Goal: Information Seeking & Learning: Get advice/opinions

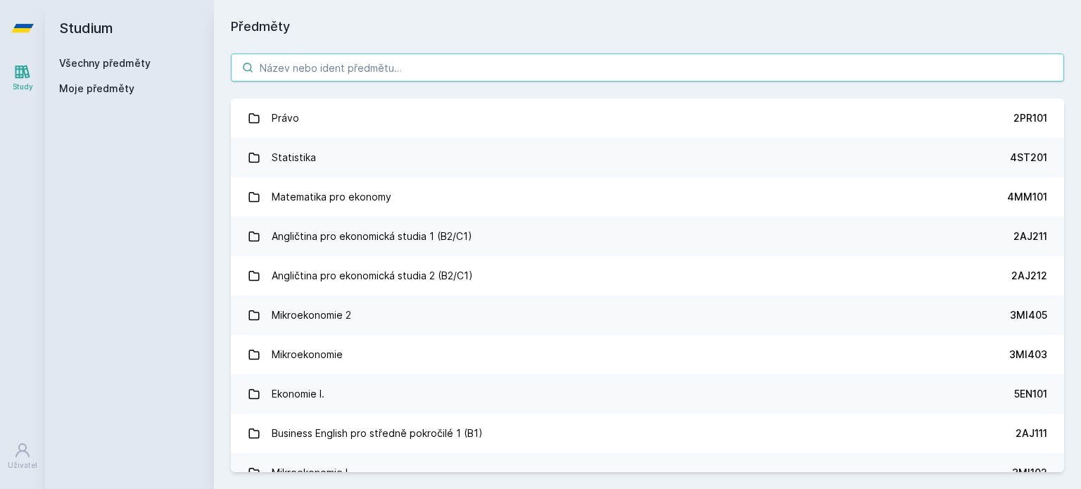
click at [417, 62] on input "search" at bounding box center [648, 68] width 834 height 28
paste input "5EN306"
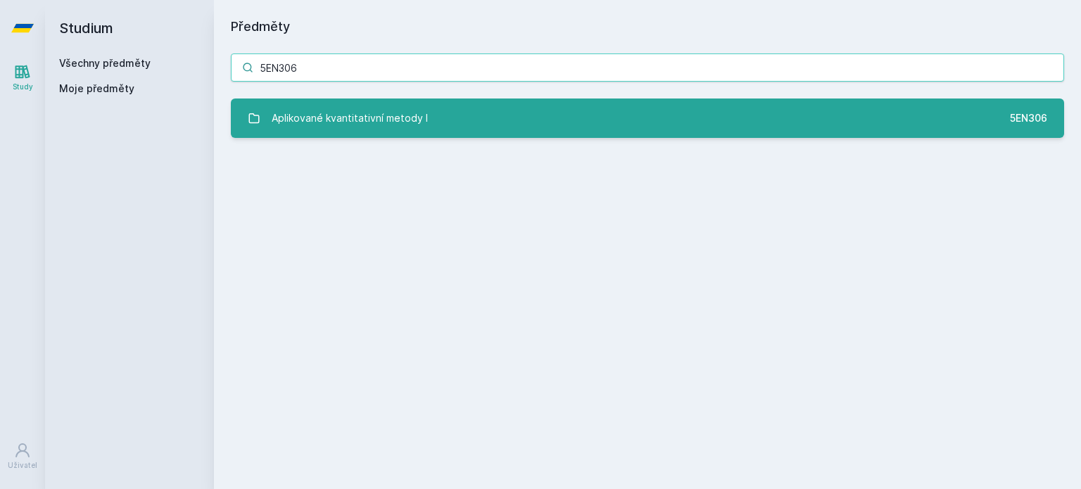
type input "5EN306"
click at [388, 105] on div "Aplikované kvantitativní metody I" at bounding box center [350, 118] width 156 height 28
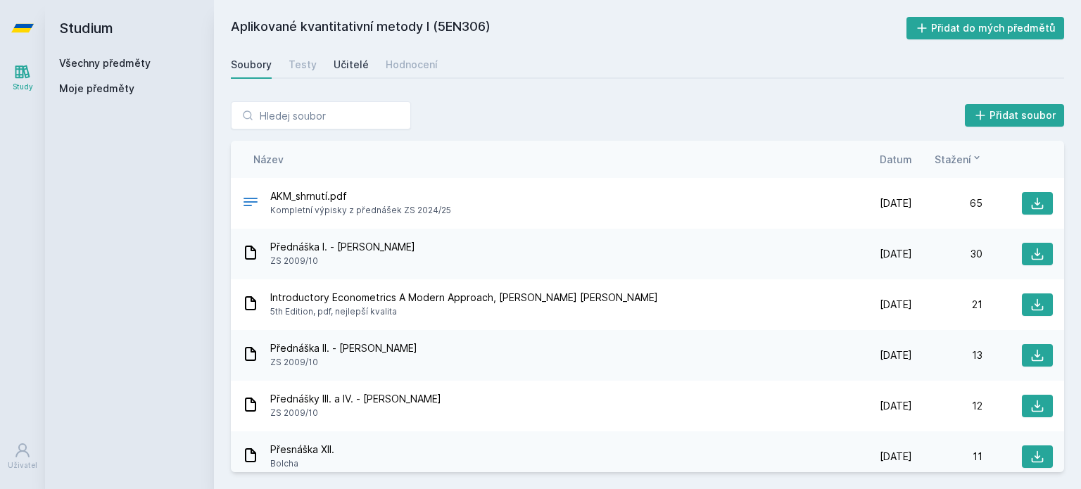
click at [340, 64] on div "Učitelé" at bounding box center [351, 65] width 35 height 14
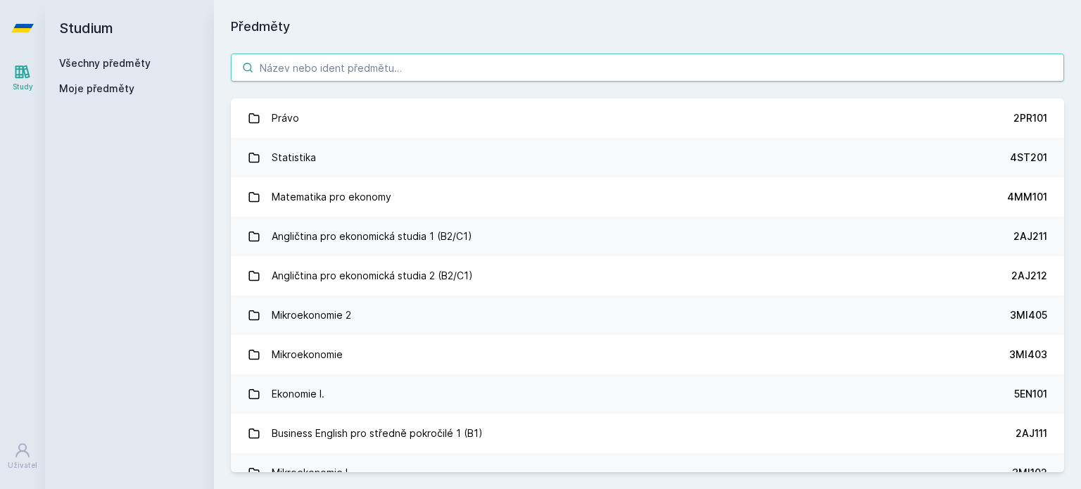
click at [389, 61] on input "search" at bounding box center [648, 68] width 834 height 28
paste input "5EN500"
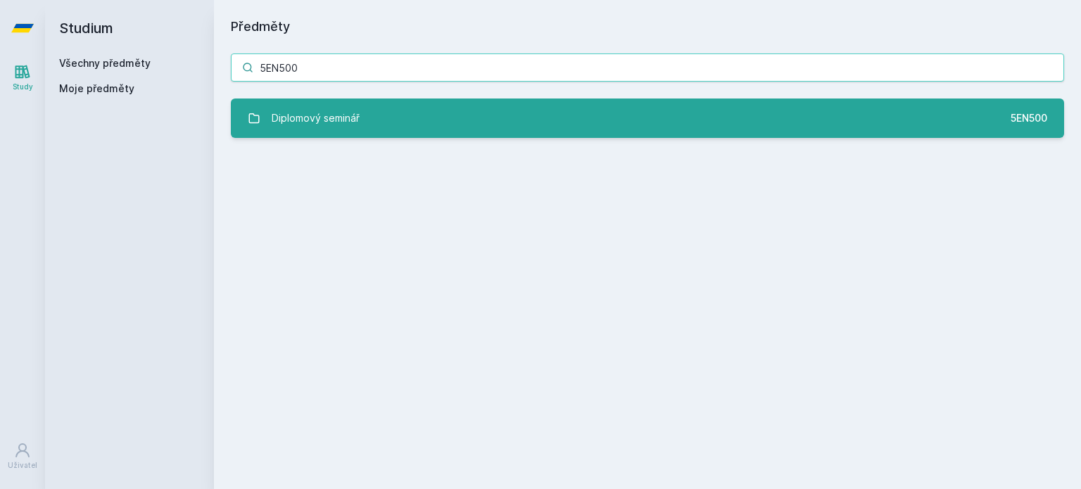
type input "5EN500"
click at [393, 128] on link "Diplomový seminář 5EN500" at bounding box center [648, 118] width 834 height 39
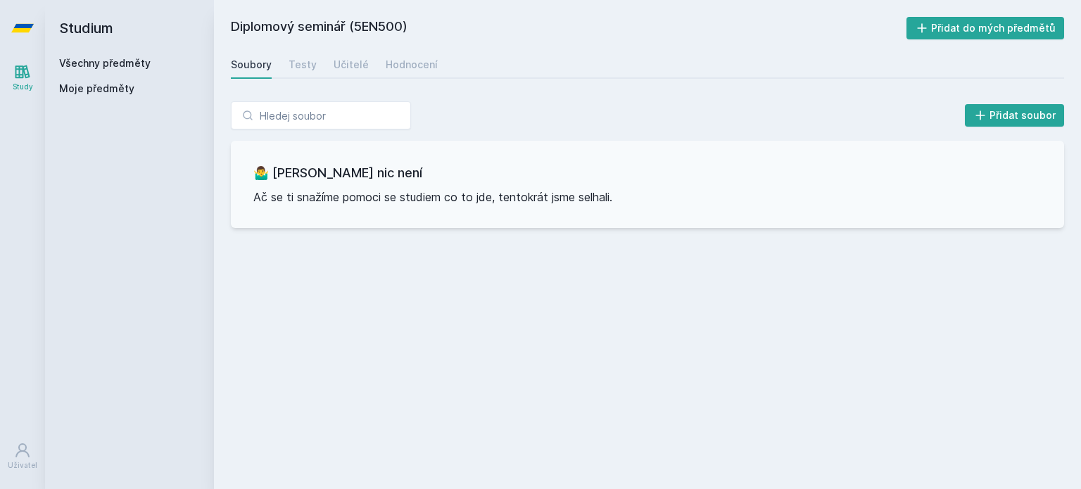
click at [359, 79] on div "Diplomový seminář (5EN500) Přidat do mých předmětů [GEOGRAPHIC_DATA] Testy Učit…" at bounding box center [648, 245] width 834 height 456
click at [349, 67] on div "Učitelé" at bounding box center [351, 65] width 35 height 14
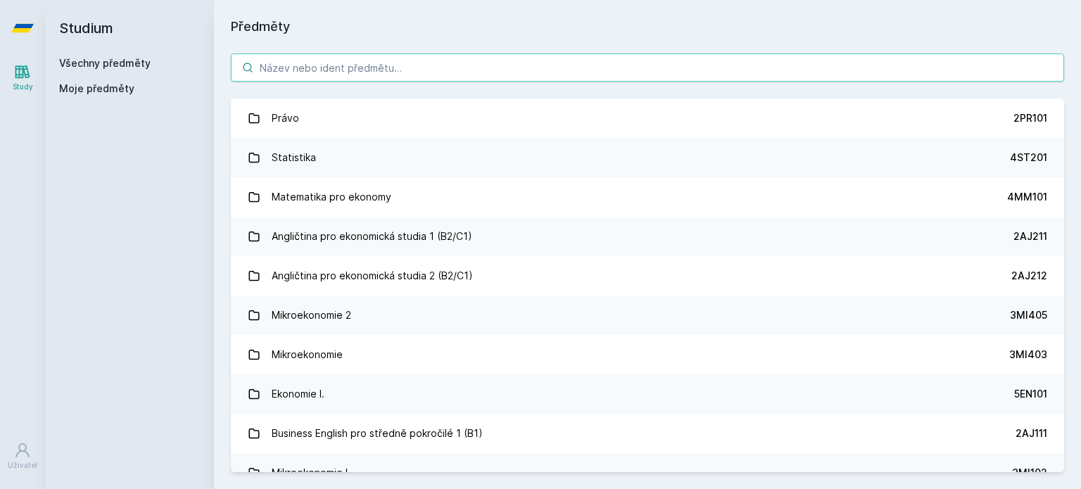
click at [468, 62] on input "search" at bounding box center [648, 68] width 834 height 28
paste input "5EN704"
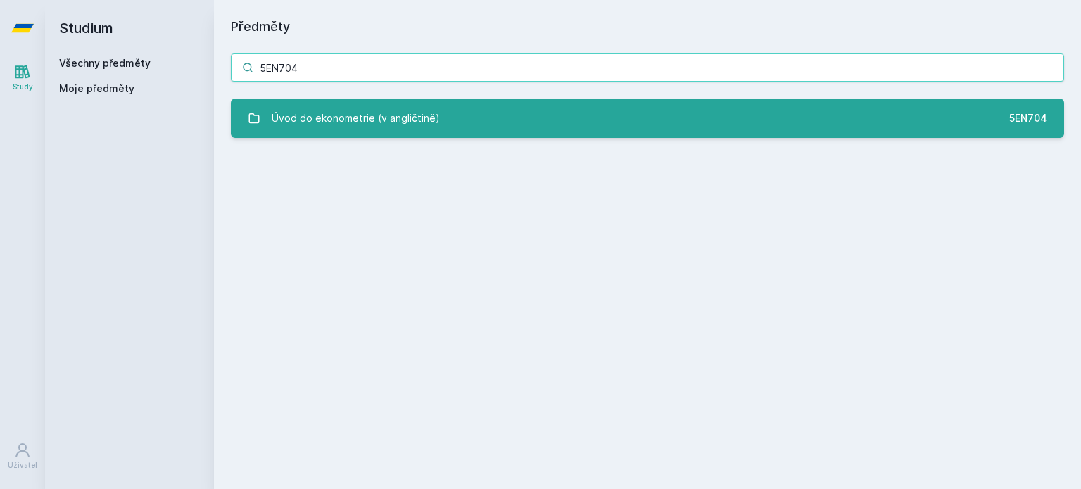
type input "5EN704"
click at [445, 108] on link "Úvod do ekonometrie (v angličtině) 5EN704" at bounding box center [648, 118] width 834 height 39
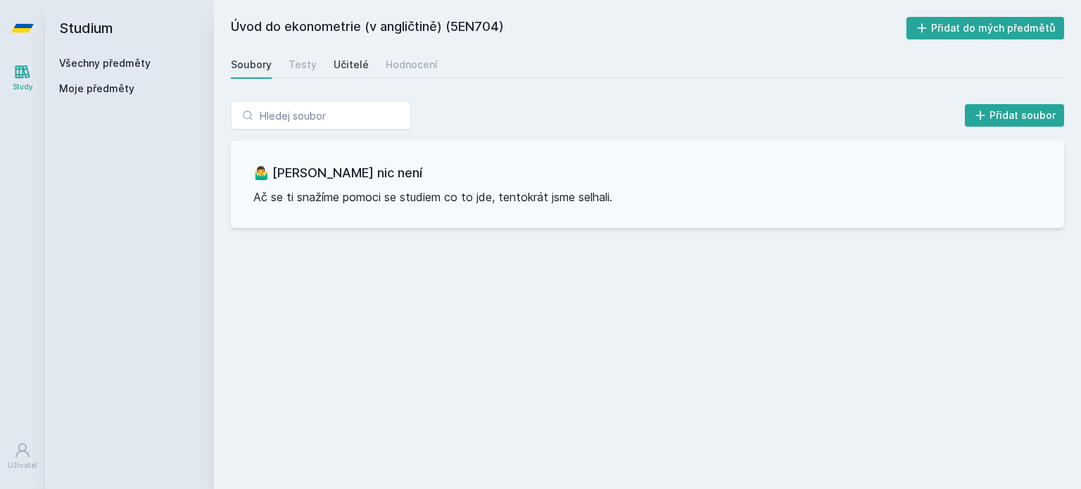
click at [352, 70] on div "Učitelé" at bounding box center [351, 65] width 35 height 14
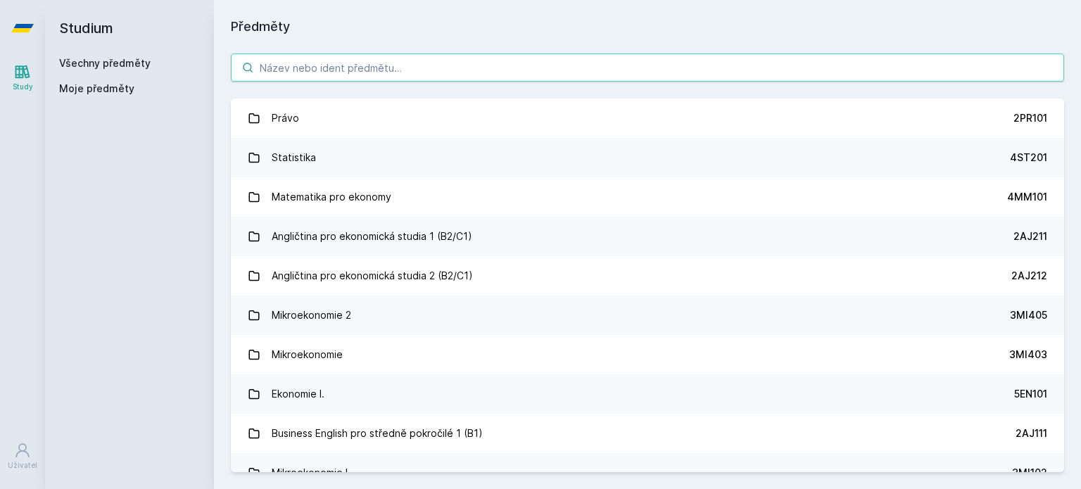
click at [308, 65] on input "search" at bounding box center [648, 68] width 834 height 28
paste input "5IE375"
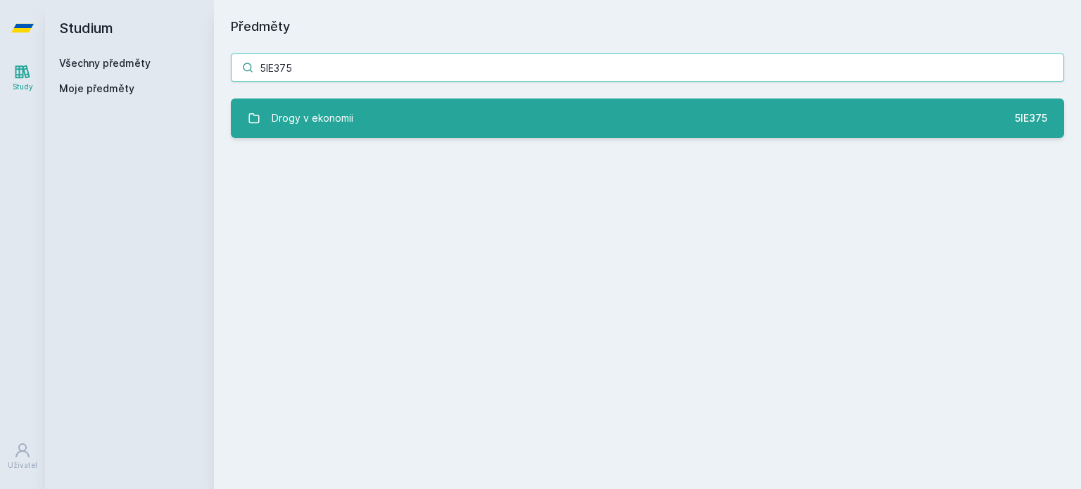
type input "5IE375"
click at [332, 109] on div "Drogy v ekonomii" at bounding box center [313, 118] width 82 height 28
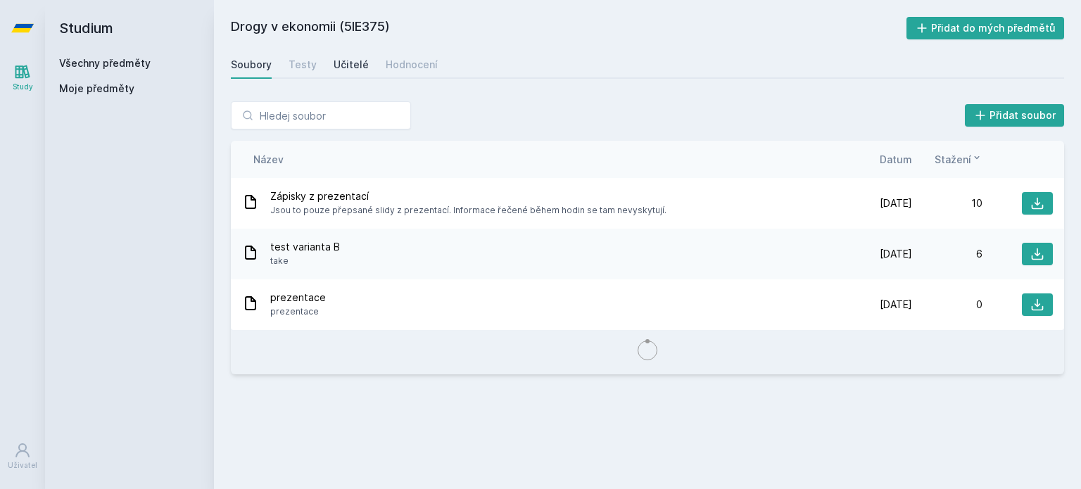
click at [353, 62] on div "Učitelé" at bounding box center [351, 65] width 35 height 14
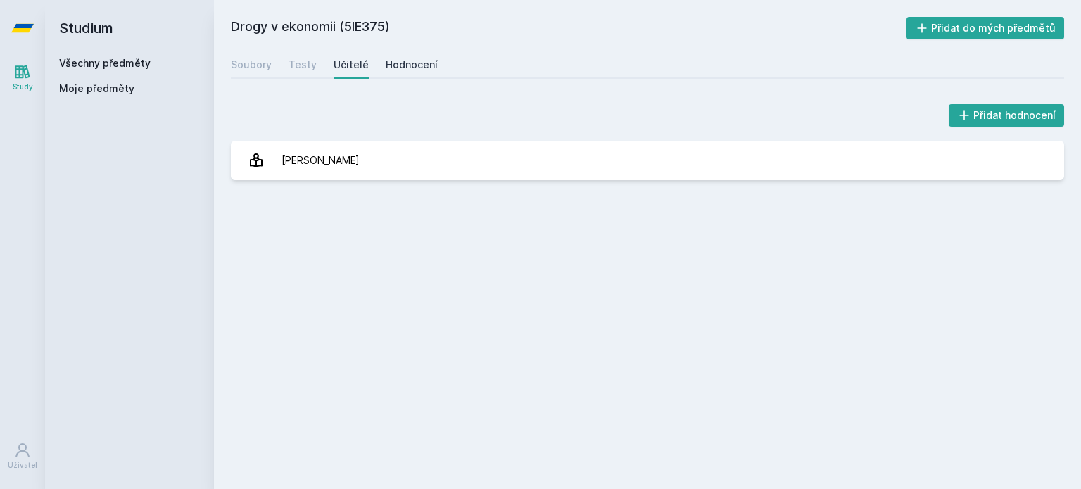
click at [426, 51] on link "Hodnocení" at bounding box center [412, 65] width 52 height 28
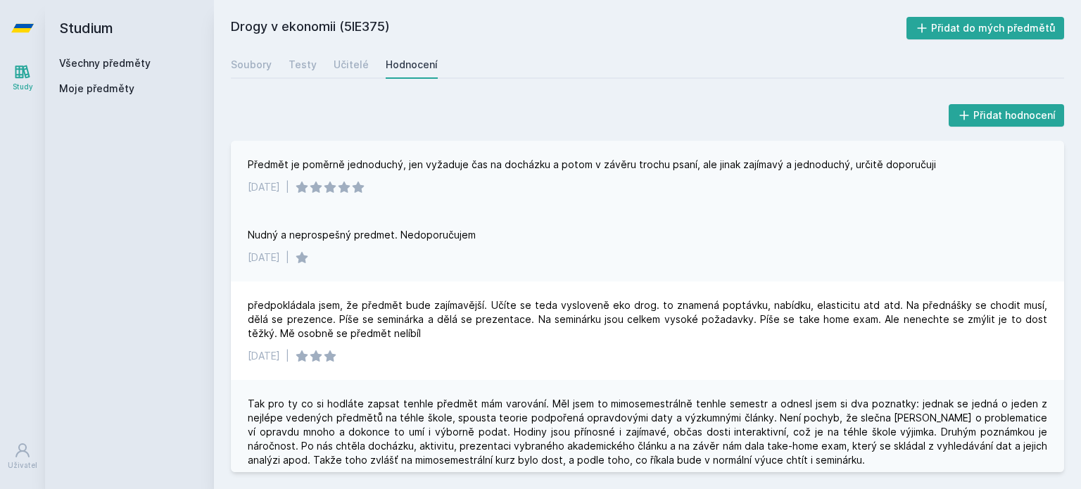
click at [388, 159] on div "Předmět je poměrně jednoduchý, jen vyžaduje čas na docházku a potom v závěru tr…" at bounding box center [592, 165] width 689 height 14
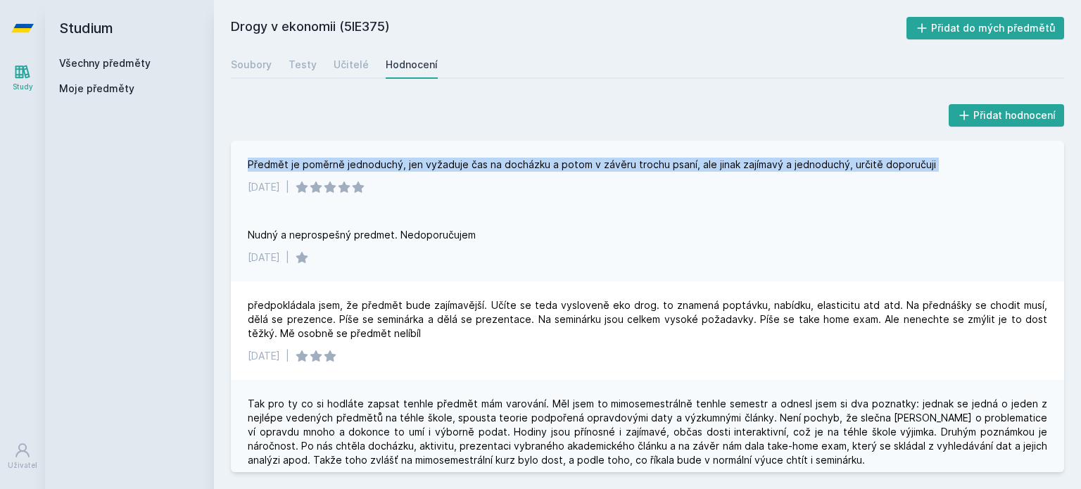
click at [388, 159] on div "Předmět je poměrně jednoduchý, jen vyžaduje čas na docházku a potom v závěru tr…" at bounding box center [592, 165] width 689 height 14
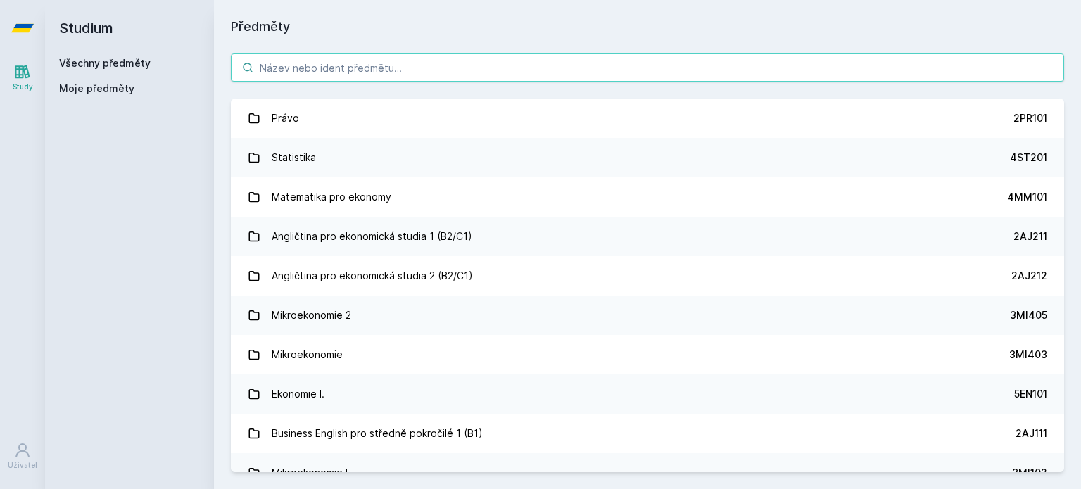
click at [434, 56] on input "search" at bounding box center [648, 68] width 834 height 28
paste input "5IE251"
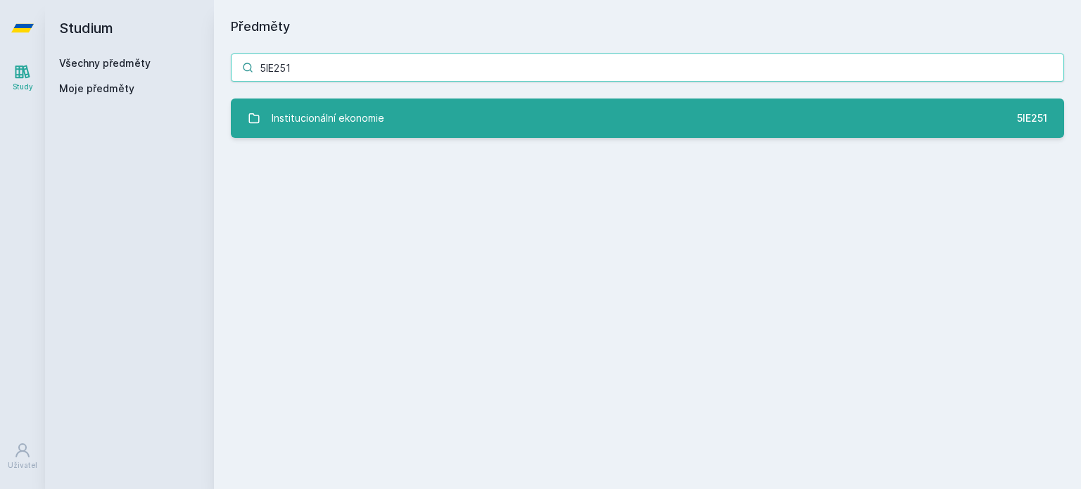
type input "5IE251"
click at [384, 125] on link "Institucionální ekonomie 5IE251" at bounding box center [648, 118] width 834 height 39
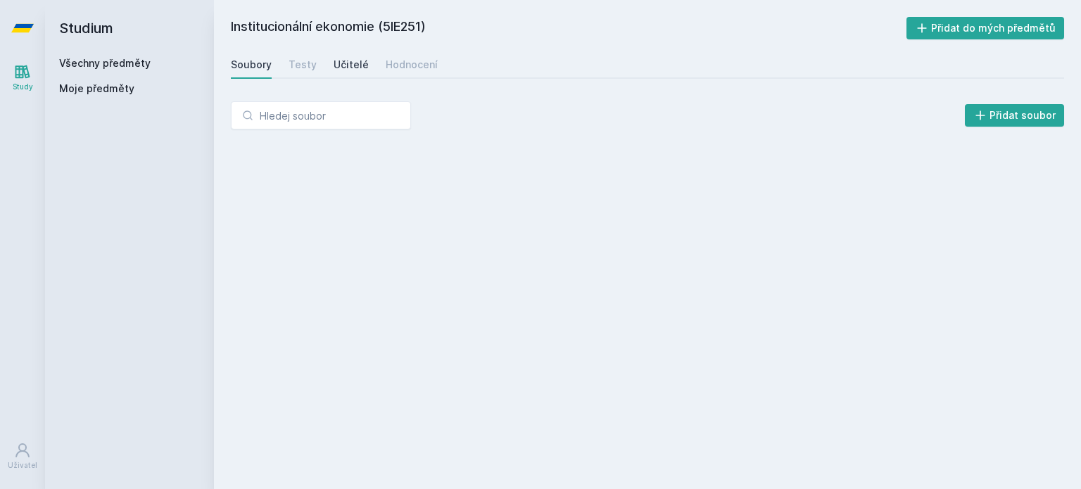
click at [341, 61] on div "Učitelé" at bounding box center [351, 65] width 35 height 14
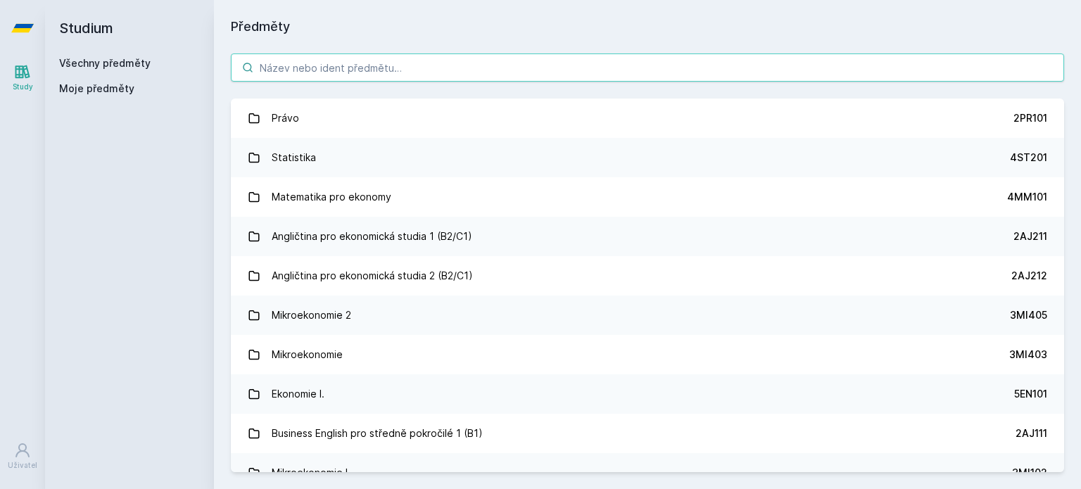
click at [418, 69] on input "search" at bounding box center [648, 68] width 834 height 28
paste input "5IE201"
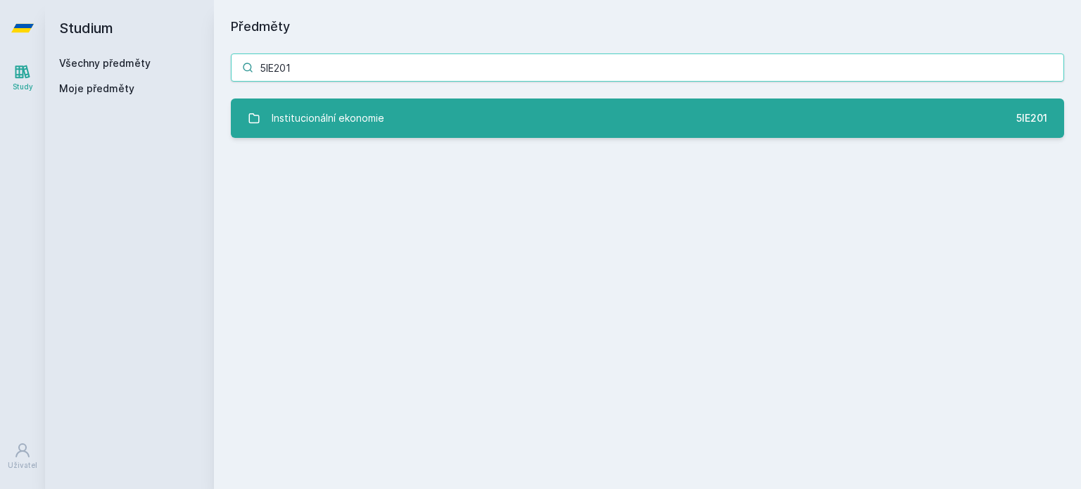
type input "5IE201"
click at [425, 114] on link "Institucionální ekonomie 5IE201" at bounding box center [648, 118] width 834 height 39
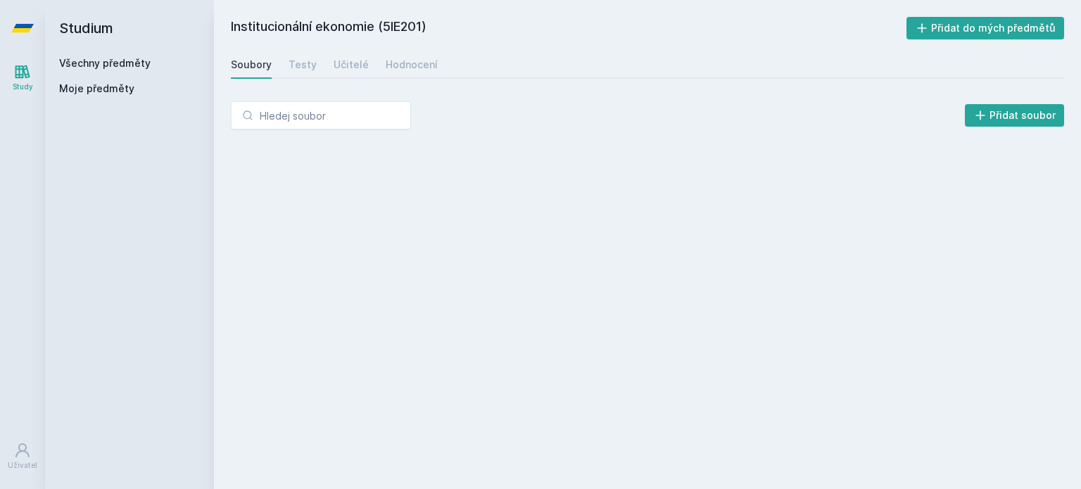
click at [334, 64] on div "Učitelé" at bounding box center [351, 65] width 35 height 14
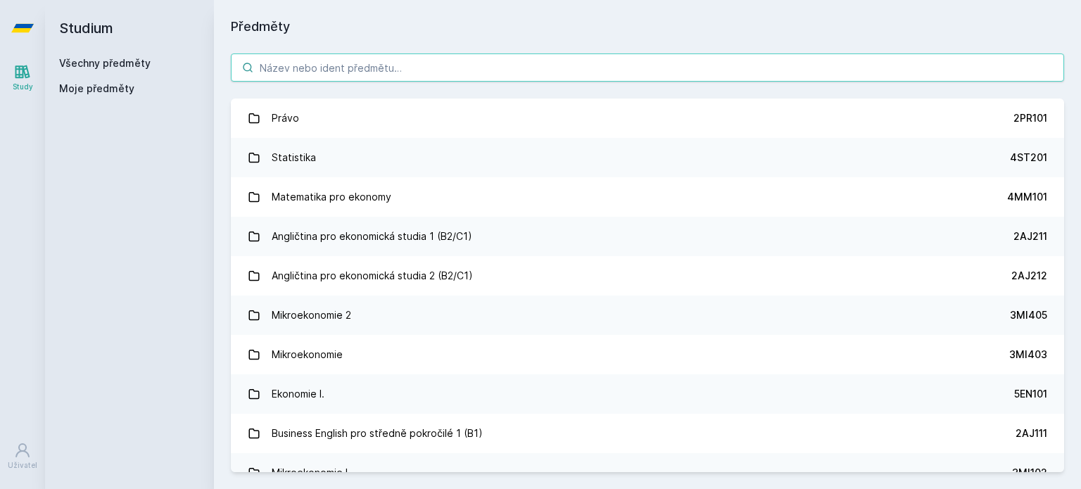
click at [455, 68] on input "search" at bounding box center [648, 68] width 834 height 28
paste input "5IE751"
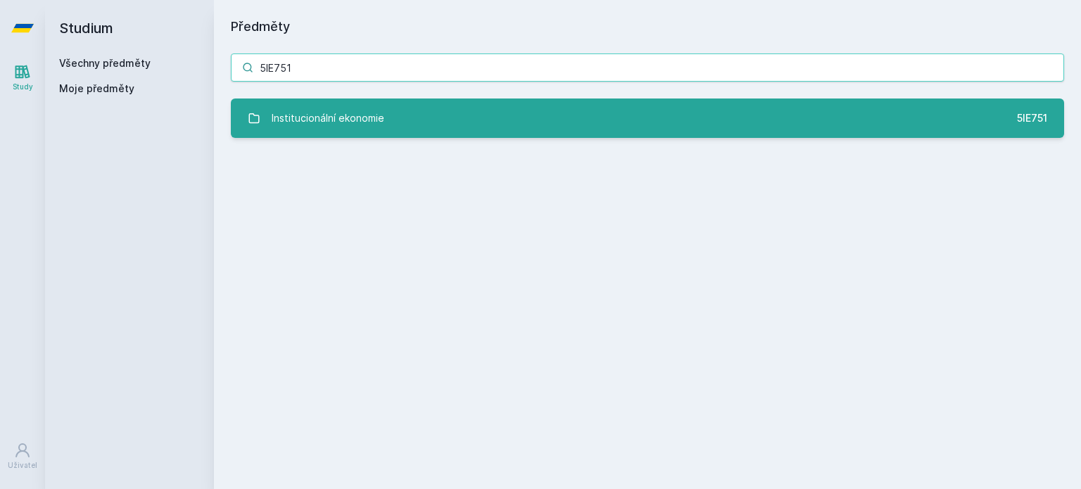
type input "5IE751"
click at [423, 104] on link "Institucionální ekonomie 5IE751" at bounding box center [648, 118] width 834 height 39
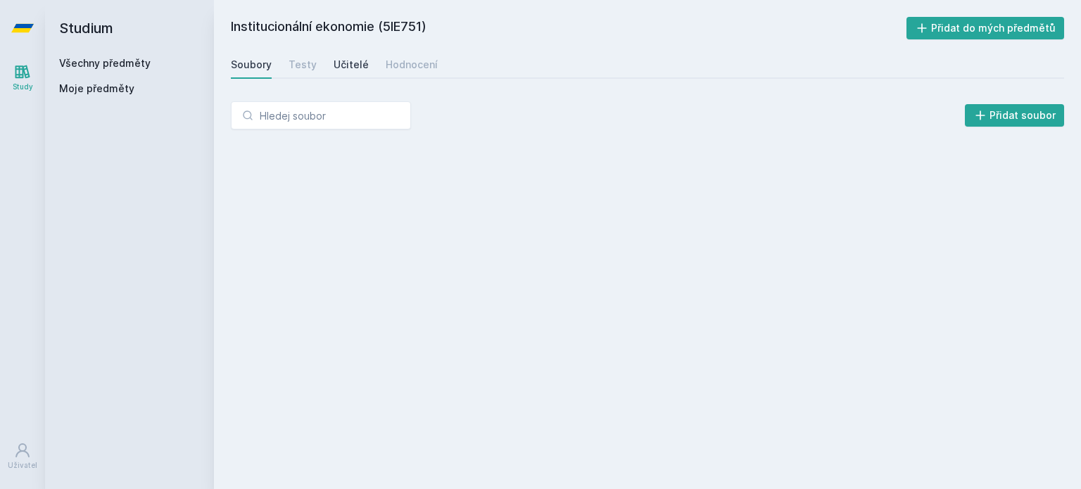
click at [337, 54] on link "Učitelé" at bounding box center [351, 65] width 35 height 28
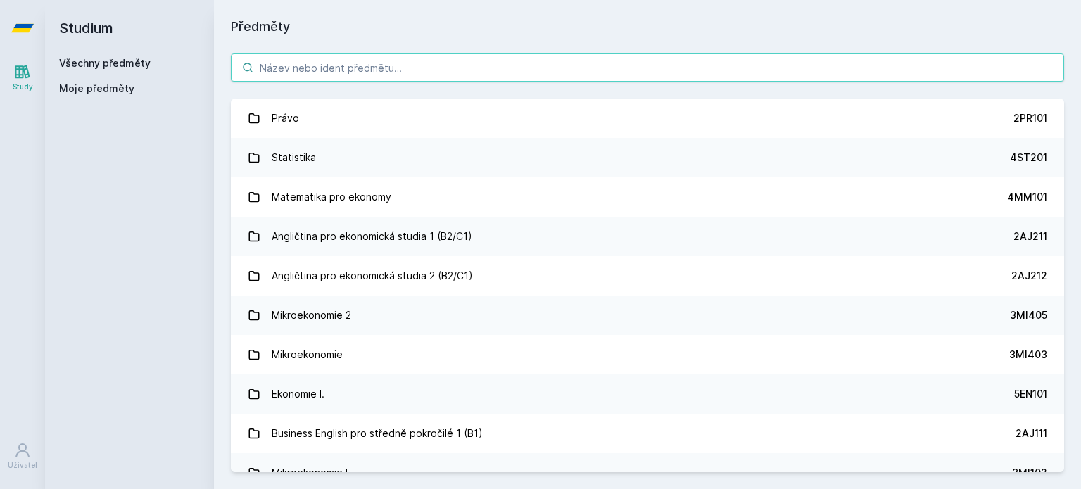
click at [366, 61] on input "search" at bounding box center [648, 68] width 834 height 28
paste input "5EN453"
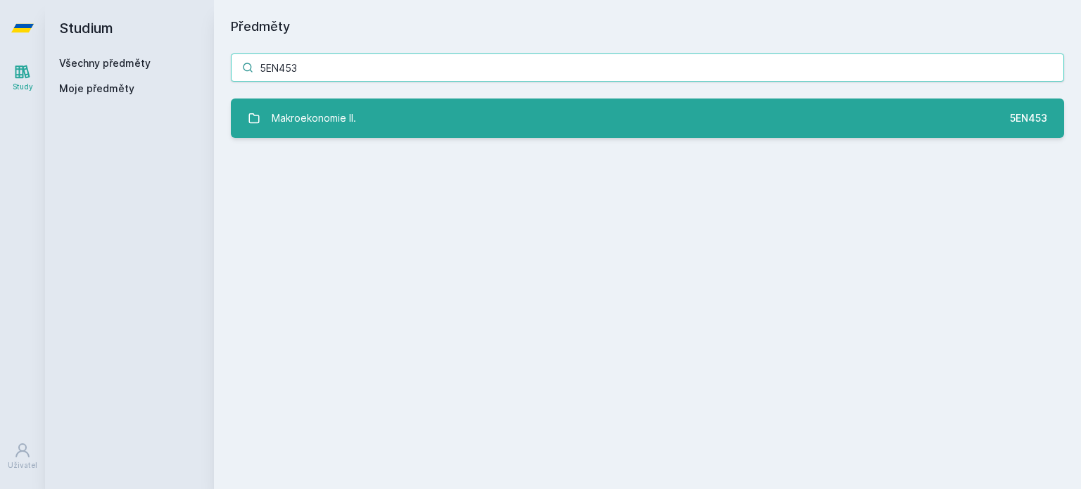
type input "5EN453"
click at [365, 133] on link "Makroekonomie II. 5EN453" at bounding box center [648, 118] width 834 height 39
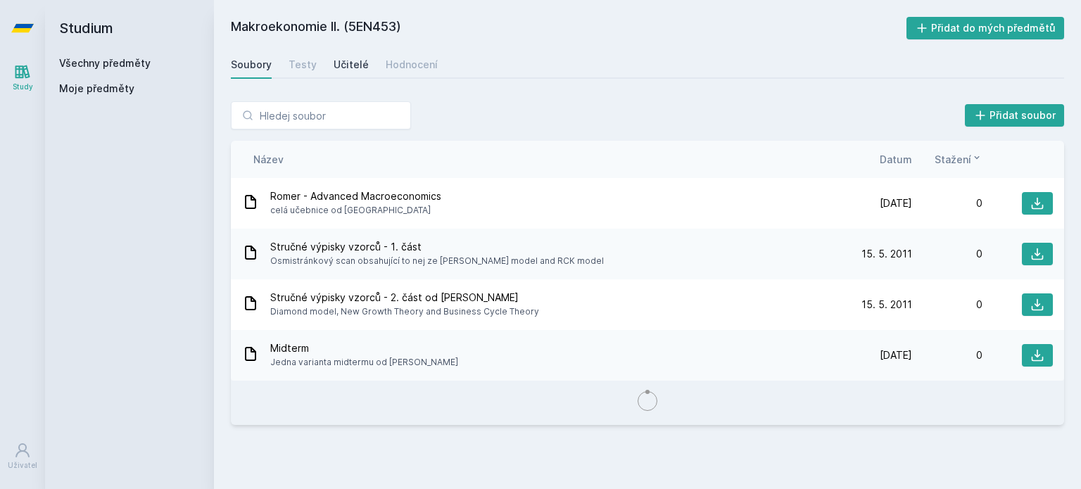
click at [339, 73] on link "Učitelé" at bounding box center [351, 65] width 35 height 28
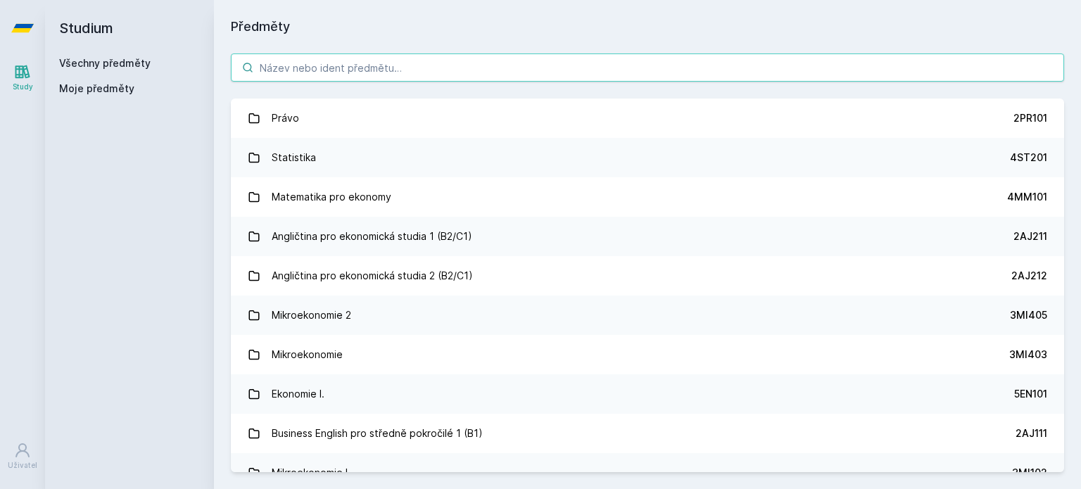
click at [382, 75] on input "search" at bounding box center [648, 68] width 834 height 28
paste input "2AJ212"
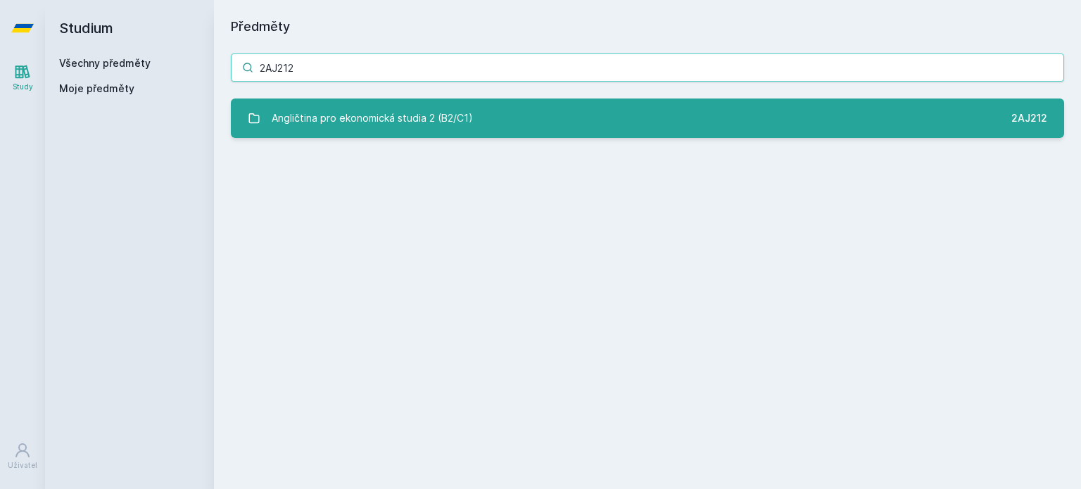
type input "2AJ212"
click at [321, 117] on div "Angličtina pro ekonomická studia 2 (B2/C1)" at bounding box center [372, 118] width 201 height 28
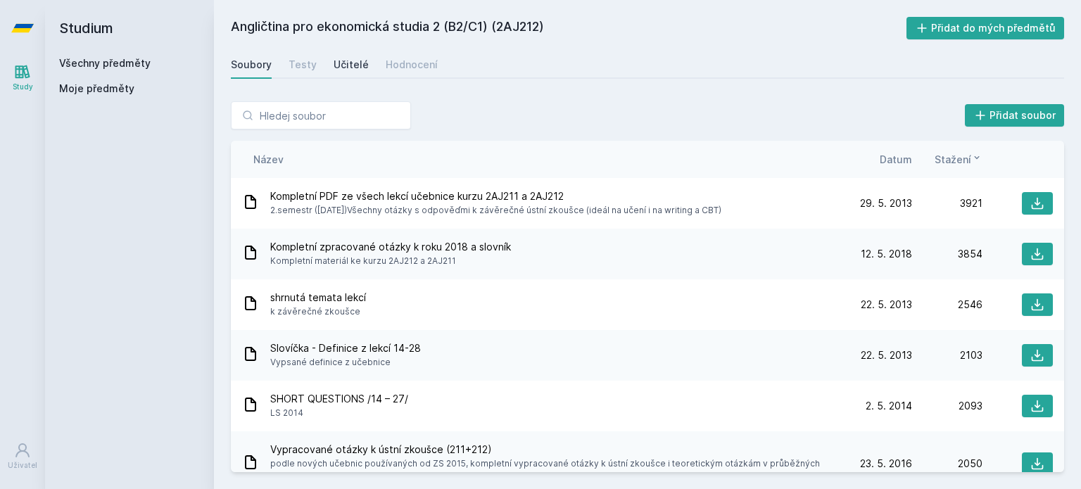
click at [352, 67] on div "Učitelé" at bounding box center [351, 65] width 35 height 14
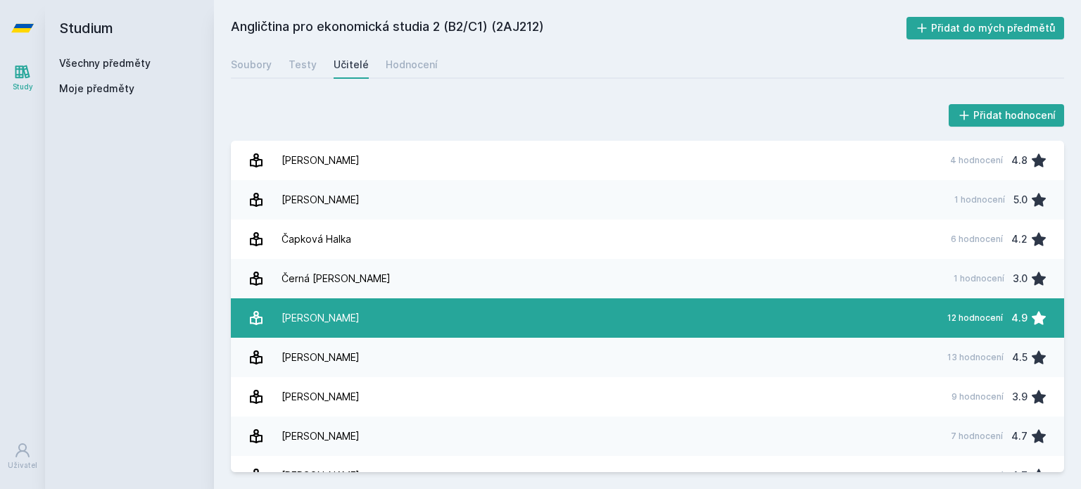
scroll to position [141, 0]
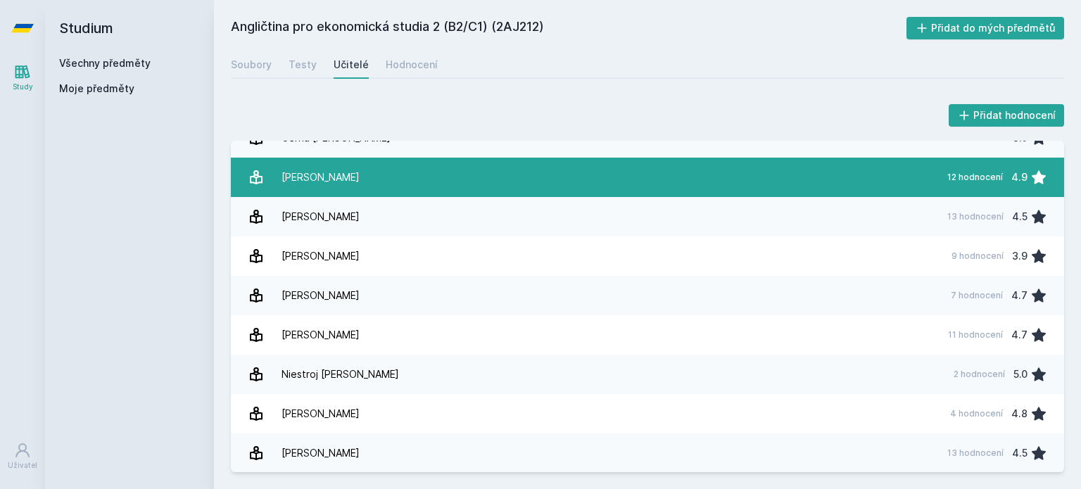
click at [360, 182] on div "[PERSON_NAME]" at bounding box center [321, 177] width 78 height 28
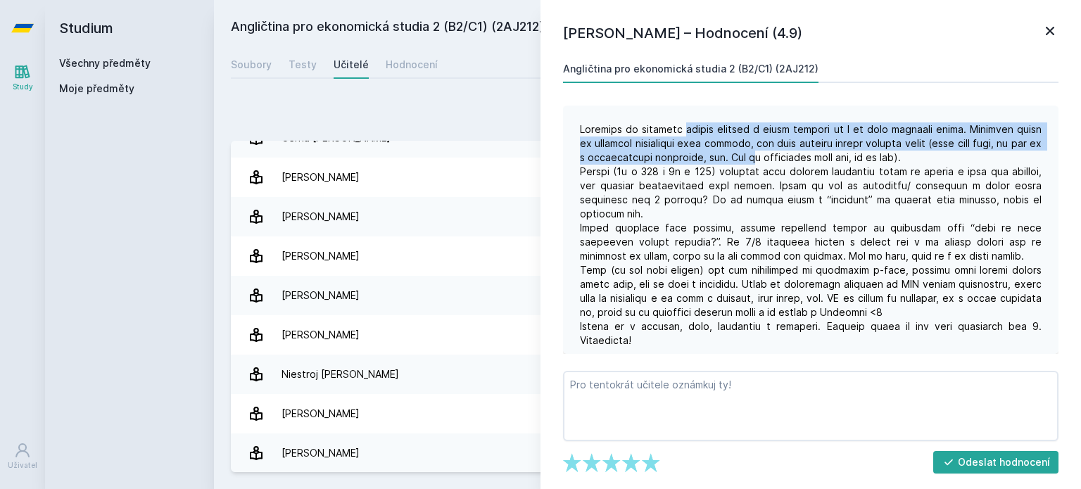
drag, startPoint x: 676, startPoint y: 132, endPoint x: 772, endPoint y: 157, distance: 99.1
click at [772, 157] on div at bounding box center [811, 235] width 462 height 225
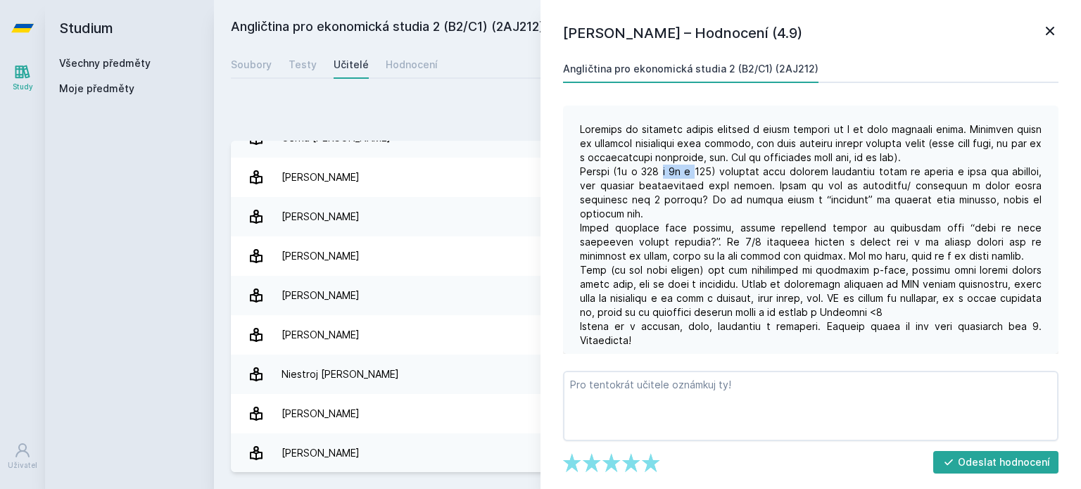
drag, startPoint x: 668, startPoint y: 171, endPoint x: 707, endPoint y: 177, distance: 39.1
click at [707, 177] on div at bounding box center [811, 235] width 462 height 225
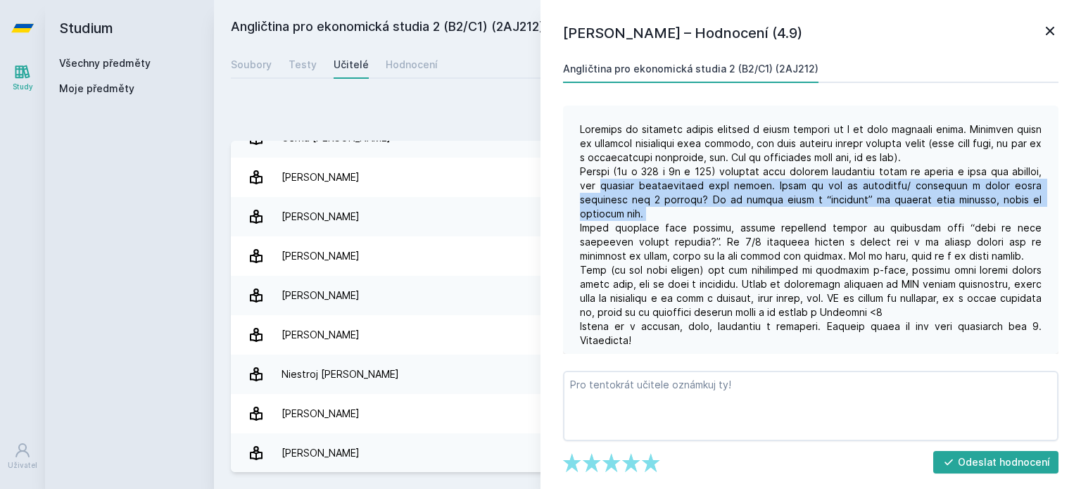
drag, startPoint x: 644, startPoint y: 182, endPoint x: 862, endPoint y: 211, distance: 220.1
click at [862, 211] on div at bounding box center [811, 235] width 462 height 225
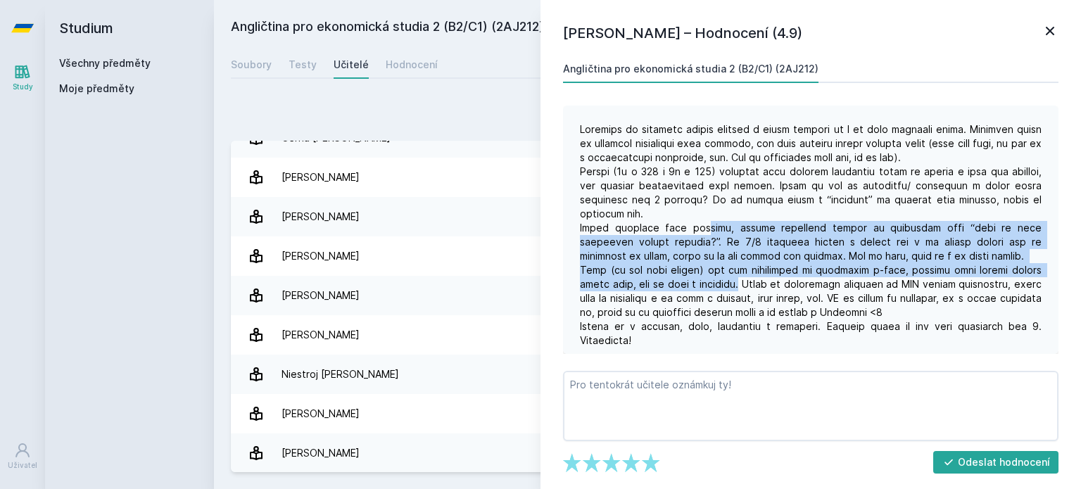
drag, startPoint x: 703, startPoint y: 226, endPoint x: 744, endPoint y: 289, distance: 75.0
click at [744, 289] on div at bounding box center [811, 235] width 462 height 225
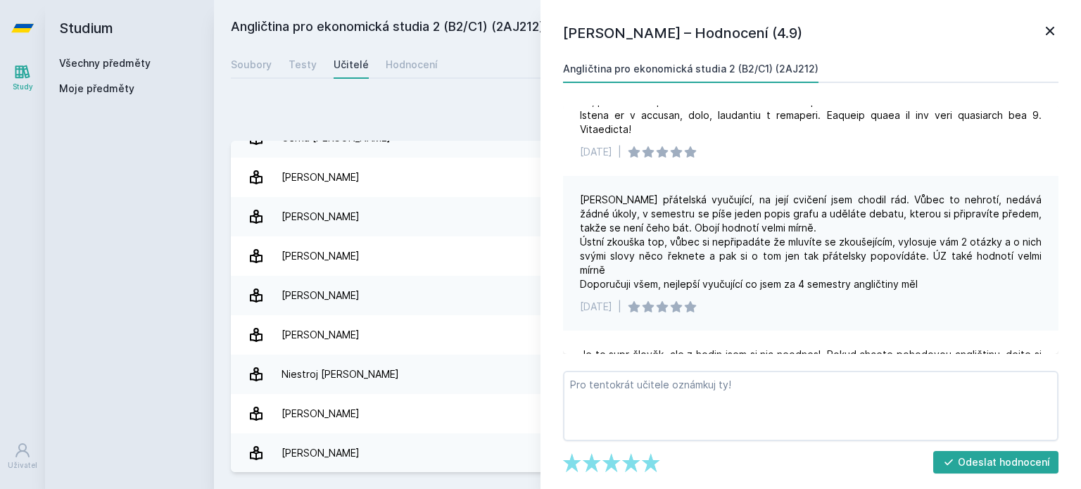
scroll to position [352, 0]
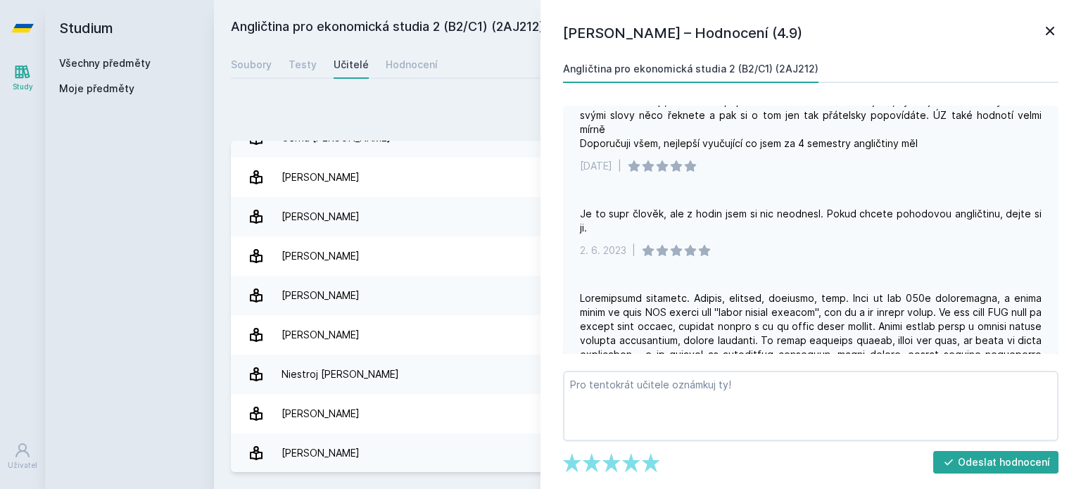
click at [667, 215] on div "Je to supr člověk, ale z hodin jsem si nic neodnesl. Pokud chcete pohodovou ang…" at bounding box center [811, 221] width 462 height 28
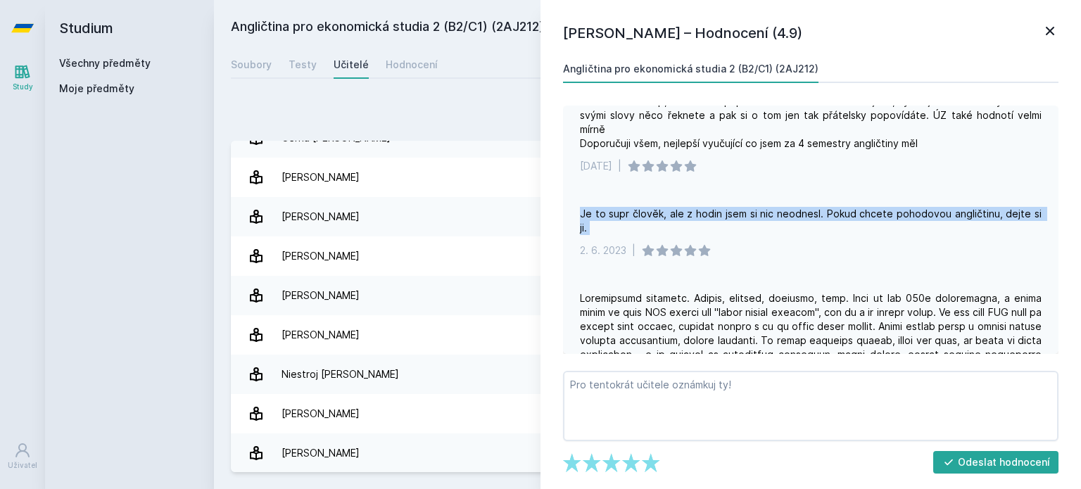
click at [667, 215] on div "Je to supr člověk, ale z hodin jsem si nic neodnesl. Pokud chcete pohodovou ang…" at bounding box center [811, 221] width 462 height 28
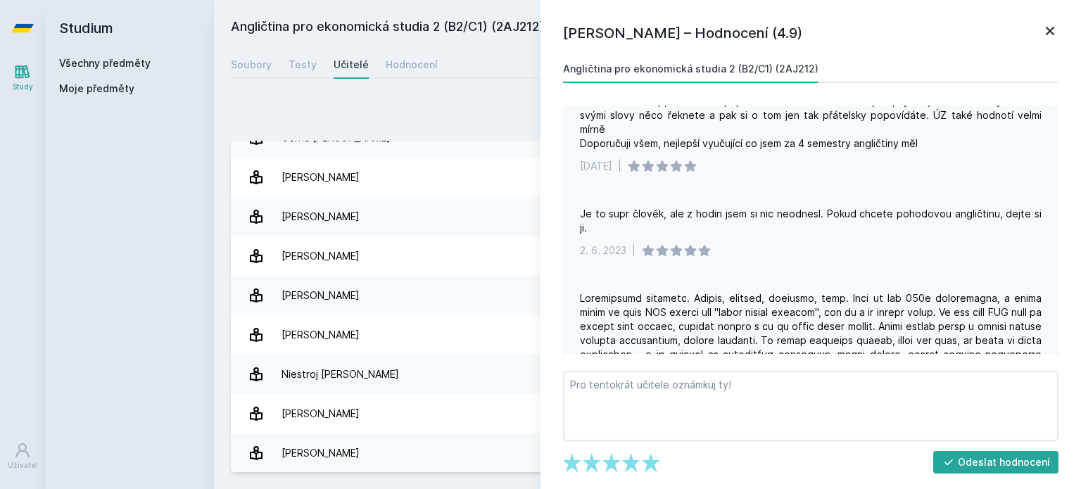
scroll to position [422, 0]
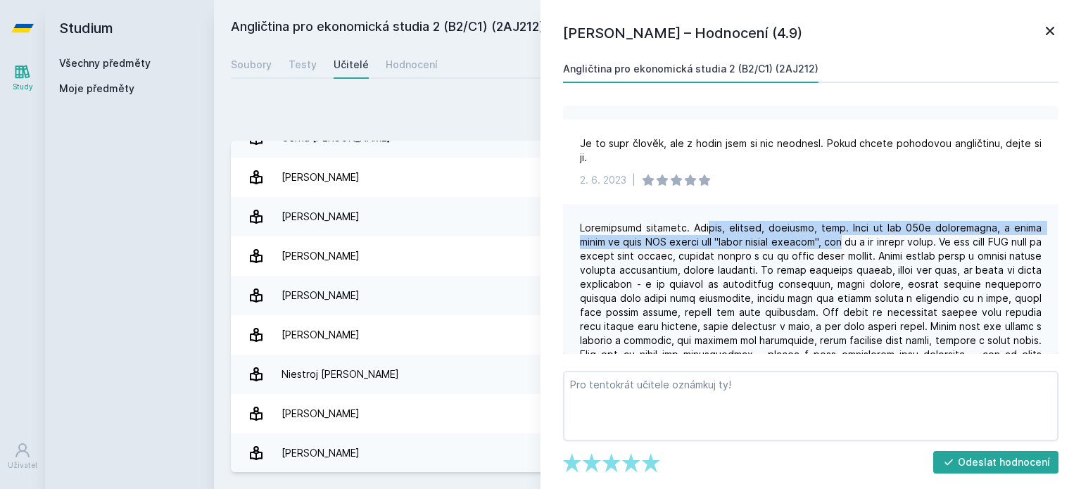
drag, startPoint x: 693, startPoint y: 208, endPoint x: 820, endPoint y: 230, distance: 129.2
click at [820, 230] on div at bounding box center [811, 312] width 462 height 183
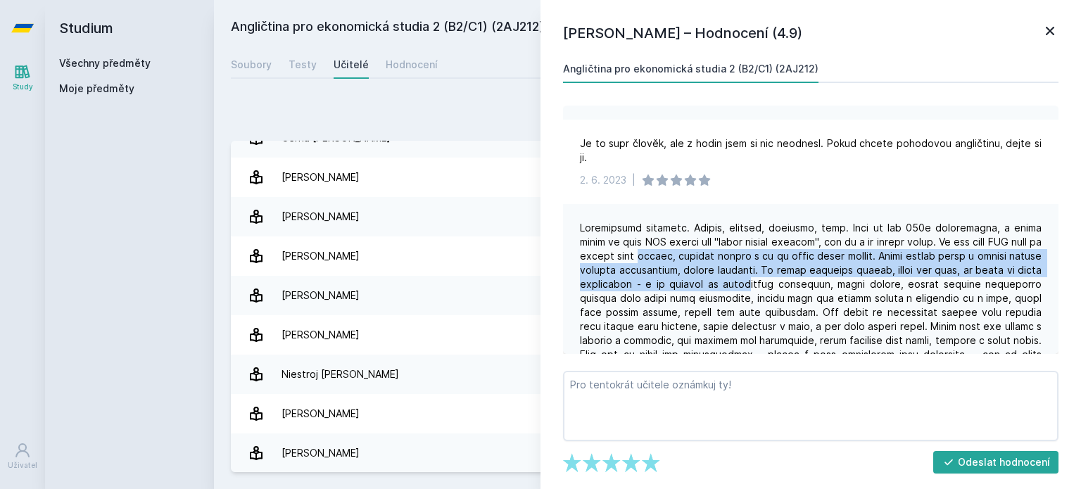
drag, startPoint x: 638, startPoint y: 243, endPoint x: 827, endPoint y: 265, distance: 190.0
click at [827, 265] on div at bounding box center [811, 312] width 462 height 183
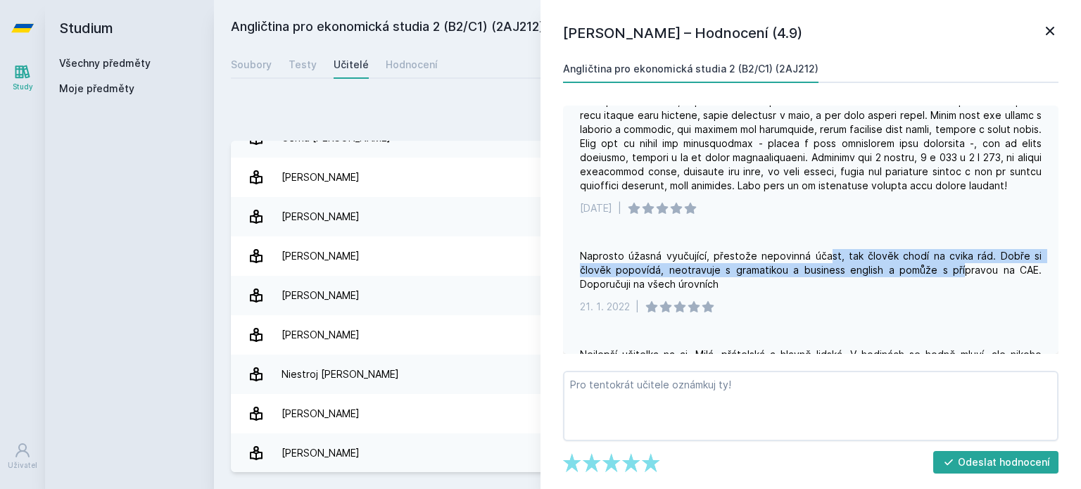
drag, startPoint x: 828, startPoint y: 244, endPoint x: 958, endPoint y: 258, distance: 130.2
click at [958, 258] on div "Naprosto úžasná vyučující, přestože nepovinná účast, tak člověk chodí na cvika …" at bounding box center [811, 270] width 462 height 42
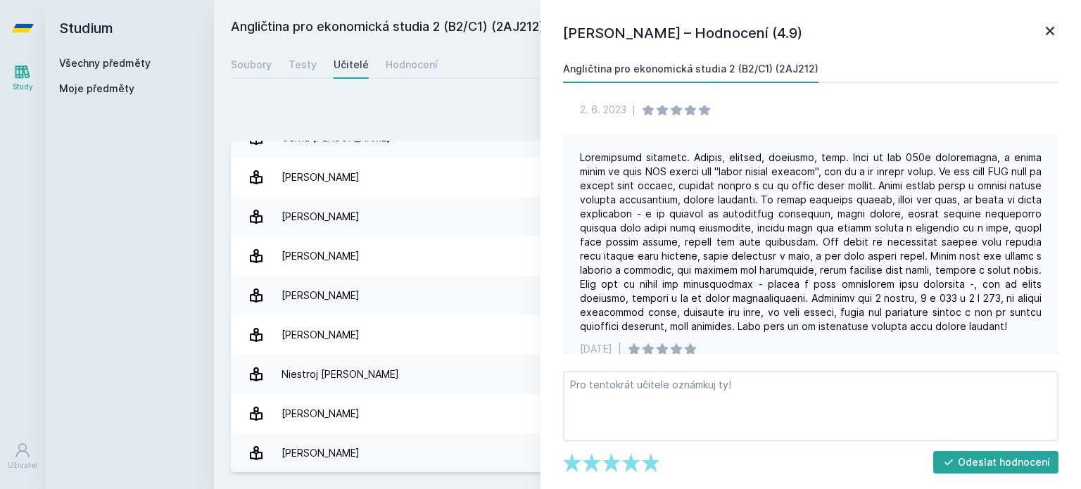
scroll to position [282, 0]
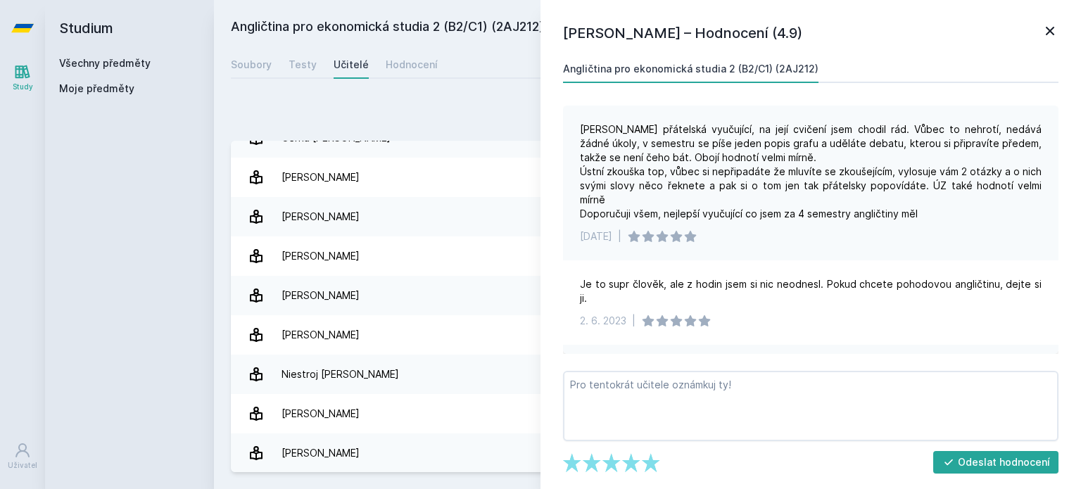
click at [1053, 31] on icon at bounding box center [1050, 31] width 17 height 17
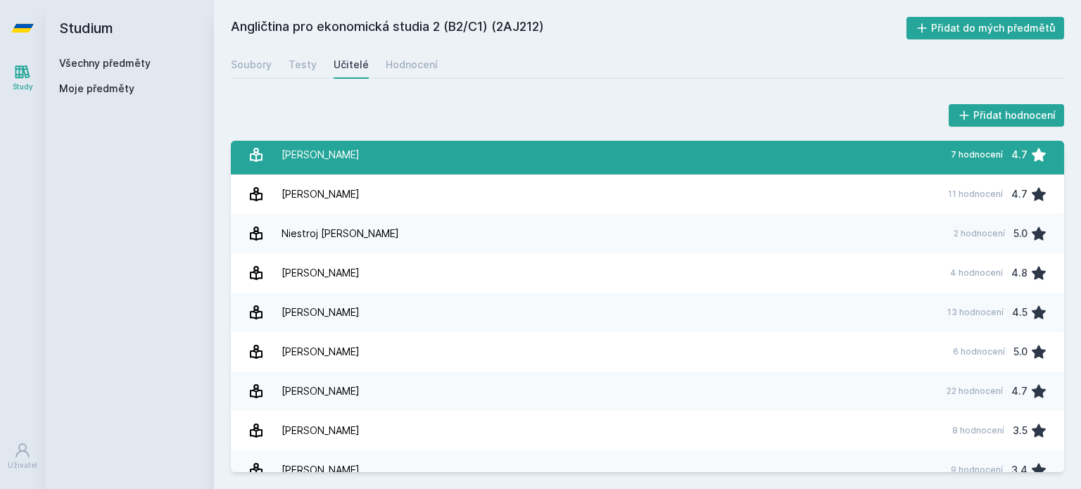
scroll to position [299, 0]
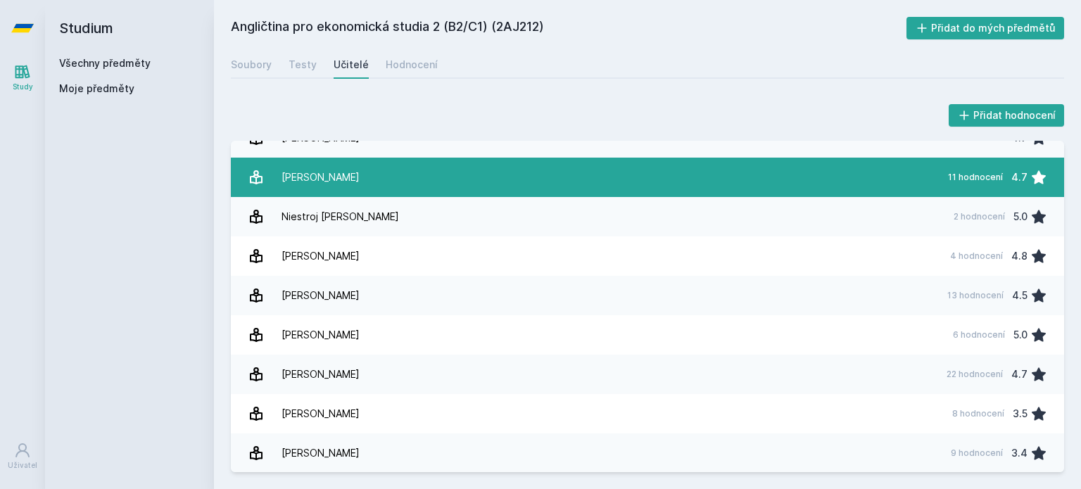
click at [351, 179] on link "[PERSON_NAME] 11 hodnocení 4.7" at bounding box center [648, 177] width 834 height 39
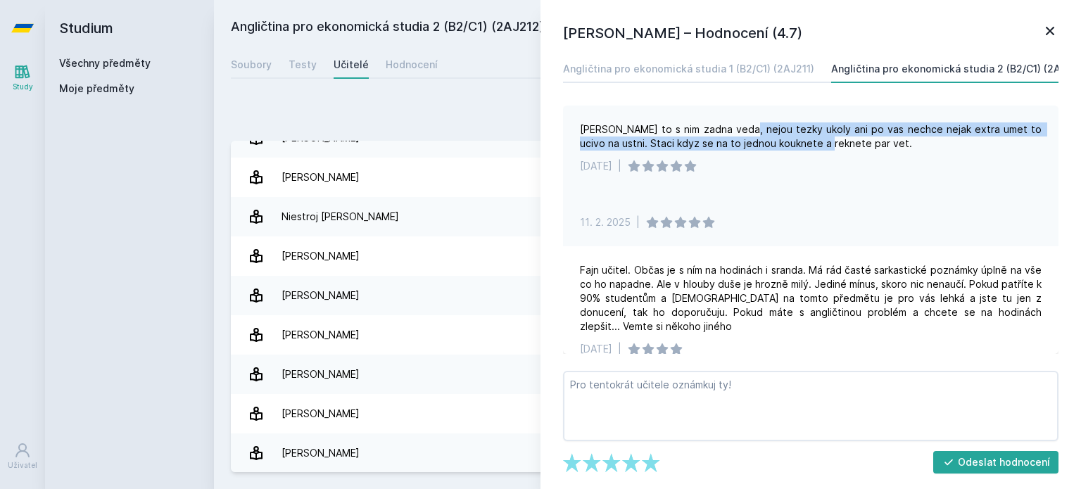
drag, startPoint x: 734, startPoint y: 131, endPoint x: 803, endPoint y: 151, distance: 72.6
click at [803, 151] on div "[PERSON_NAME] to s nim zadna veda, nejou tezky ukoly ani po vas nechce nejak ex…" at bounding box center [811, 148] width 496 height 84
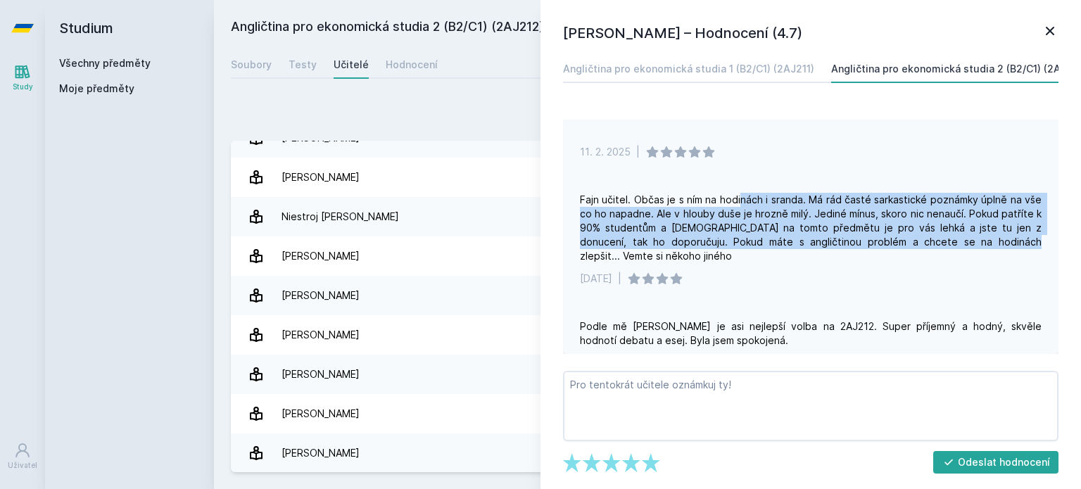
drag, startPoint x: 741, startPoint y: 194, endPoint x: 947, endPoint y: 238, distance: 211.0
click at [947, 238] on div "Fajn učitel. Občas je s ním na hodinách i sranda. Má rád časté sarkastické pozn…" at bounding box center [811, 228] width 462 height 70
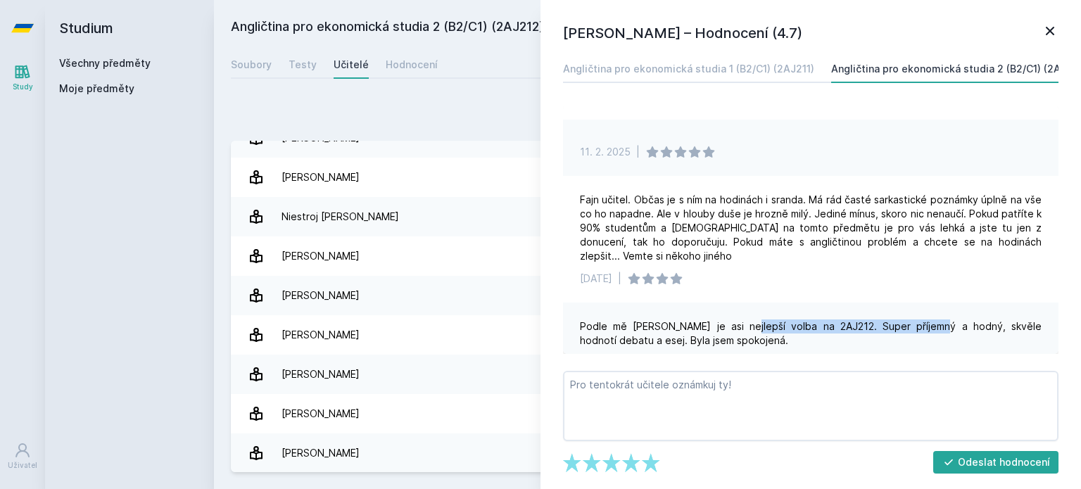
drag, startPoint x: 736, startPoint y: 324, endPoint x: 924, endPoint y: 326, distance: 188.0
click at [924, 326] on div "Podle mě [PERSON_NAME] je asi nejlepší volba na 2AJ212. Super příjemný a hodný,…" at bounding box center [811, 334] width 462 height 28
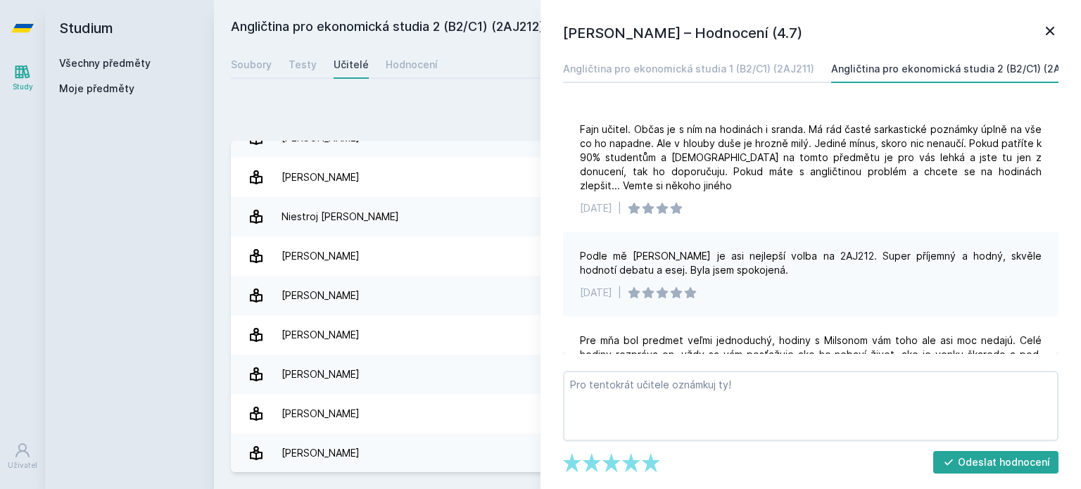
scroll to position [282, 0]
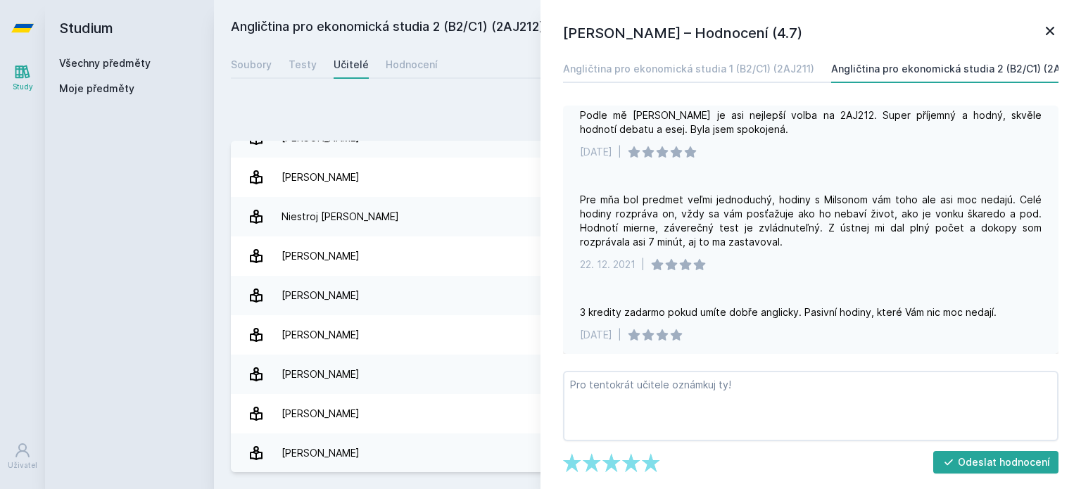
drag, startPoint x: 672, startPoint y: 202, endPoint x: 796, endPoint y: 239, distance: 129.2
click at [796, 239] on div "Pre mňa bol predmet veľmi jednoduchý, hodiny s Milsonom vám toho ale asi moc ne…" at bounding box center [811, 221] width 462 height 56
click at [786, 225] on div "Pre mňa bol predmet veľmi jednoduchý, hodiny s Milsonom vám toho ale asi moc ne…" at bounding box center [811, 221] width 462 height 56
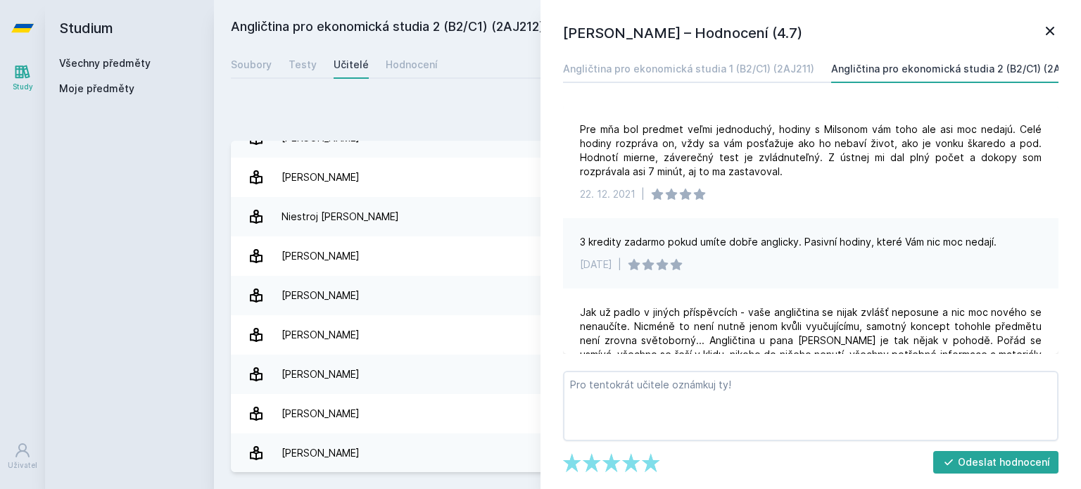
click at [739, 239] on div "3 kredity zadarmo pokud umíte dobře anglicky. Pasivní hodiny, které Vám nic moc…" at bounding box center [788, 242] width 417 height 14
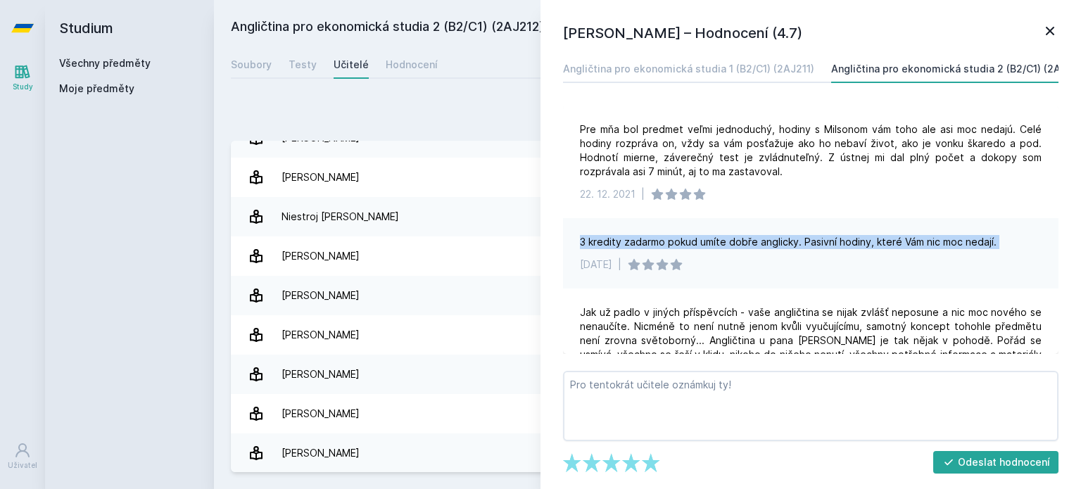
click at [739, 239] on div "3 kredity zadarmo pokud umíte dobře anglicky. Pasivní hodiny, které Vám nic moc…" at bounding box center [788, 242] width 417 height 14
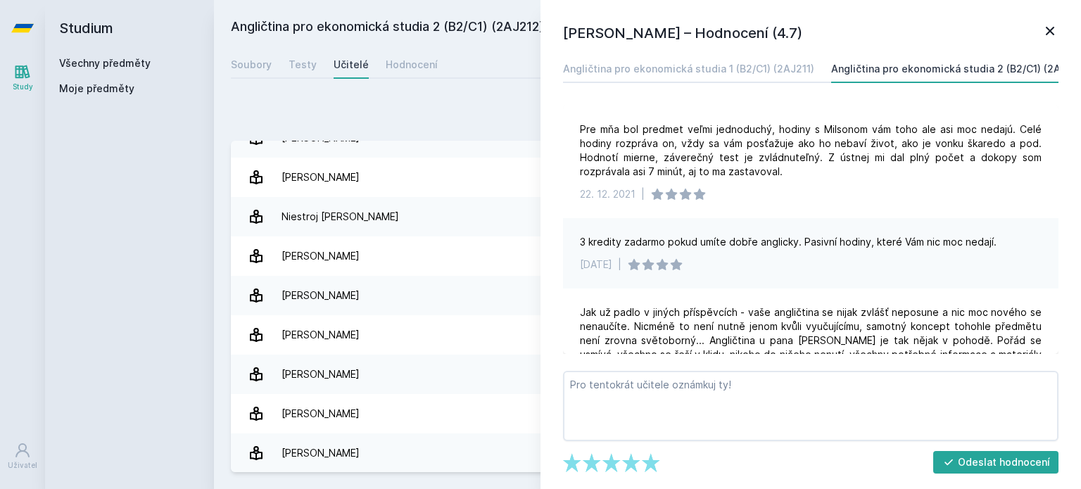
scroll to position [493, 0]
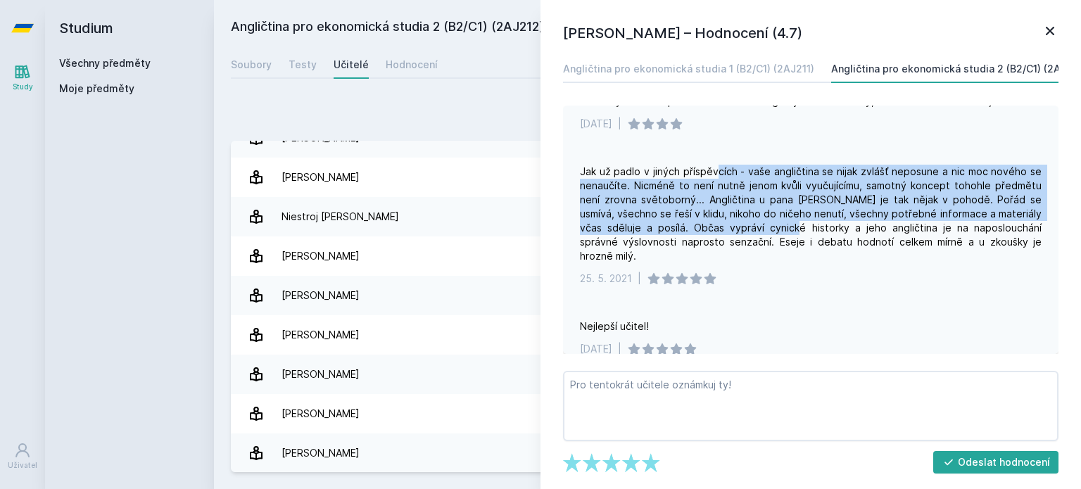
drag, startPoint x: 715, startPoint y: 170, endPoint x: 792, endPoint y: 225, distance: 95.4
click at [792, 225] on div "Jak už padlo v jiných příspěvcích - vaše angličtina se nijak zvlášť neposune a …" at bounding box center [811, 214] width 462 height 99
click at [1051, 27] on icon at bounding box center [1050, 31] width 17 height 17
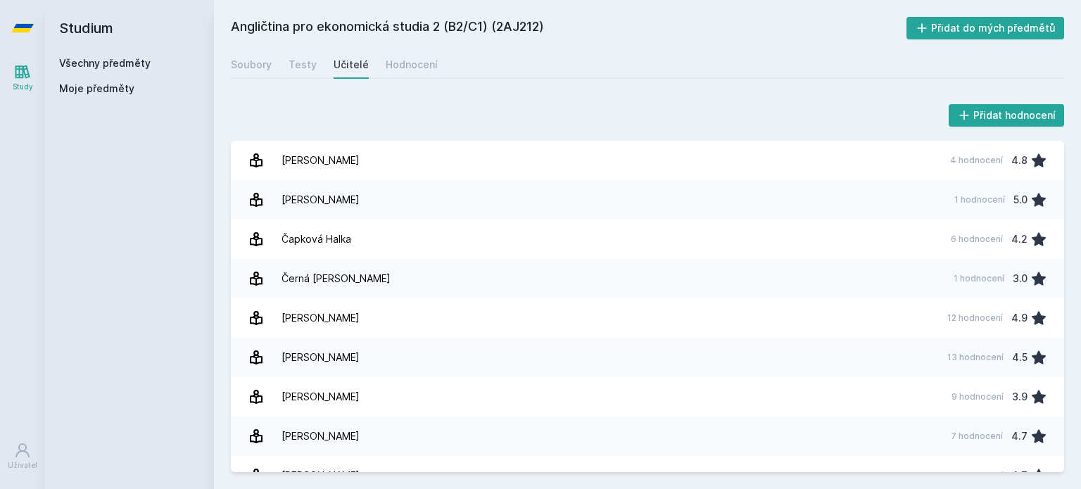
scroll to position [299, 0]
